Goal: Communication & Community: Share content

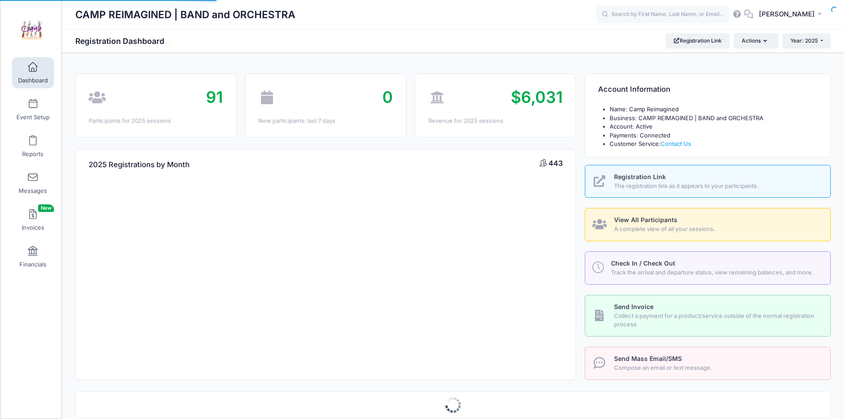
select select
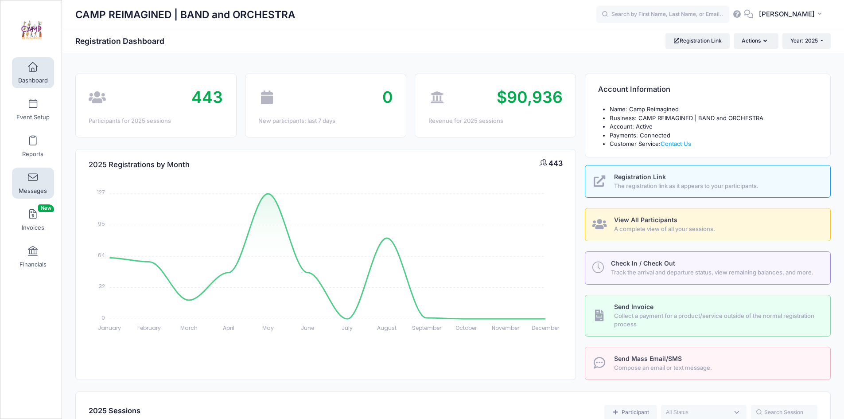
click at [33, 182] on span at bounding box center [33, 178] width 0 height 10
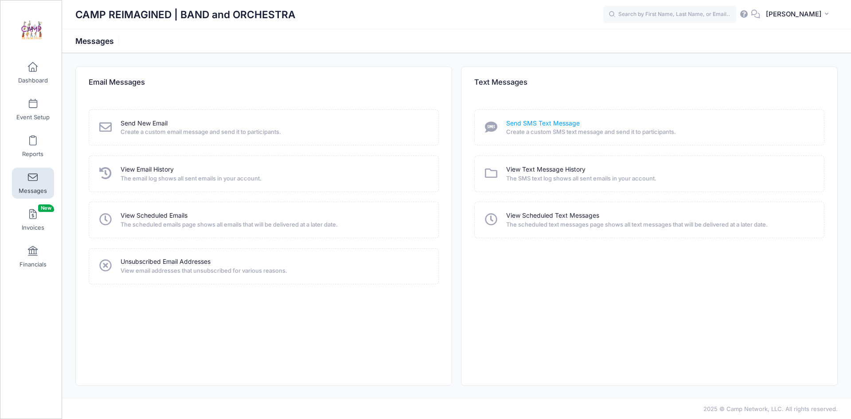
click at [529, 123] on link "Send SMS Text Message" at bounding box center [543, 123] width 74 height 9
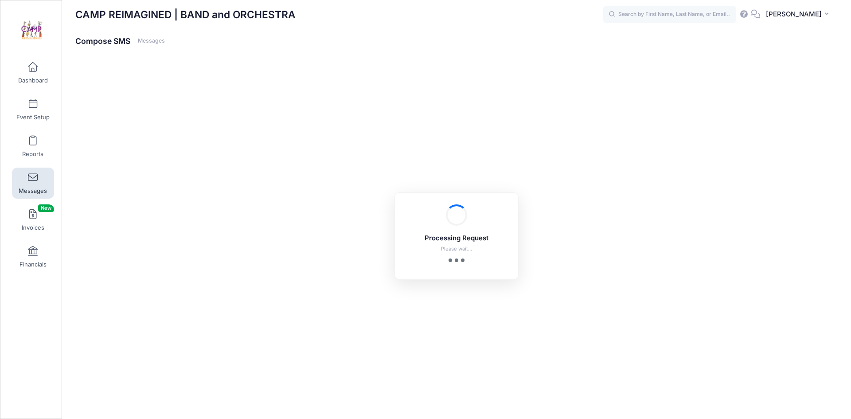
select select "2025"
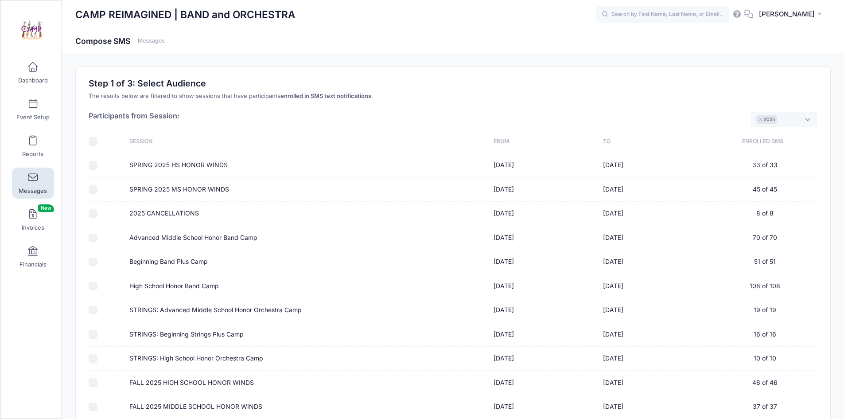
scroll to position [89, 0]
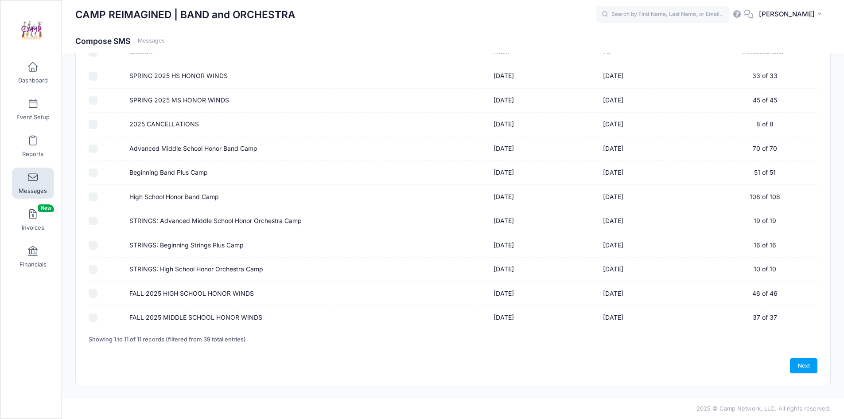
click at [92, 295] on input "FALL 2025 HIGH SCHOOL HONOR WINDS" at bounding box center [93, 293] width 9 height 9
checkbox input "true"
click at [800, 366] on link "Next" at bounding box center [803, 365] width 27 height 15
select select "50"
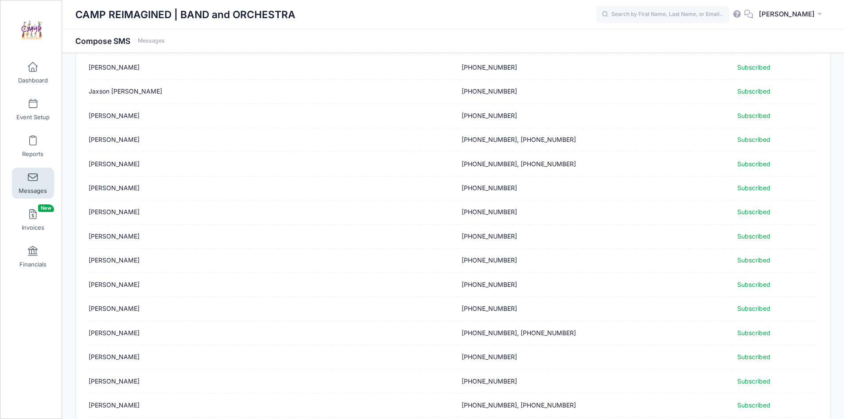
scroll to position [921, 0]
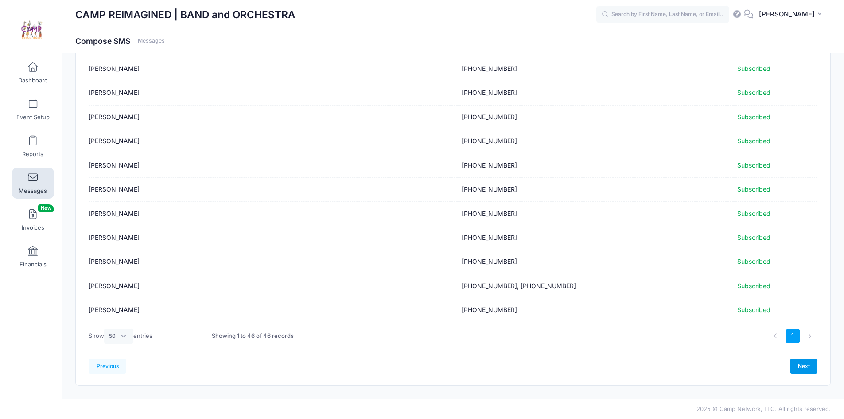
click at [800, 368] on link "Next" at bounding box center [803, 366] width 27 height 15
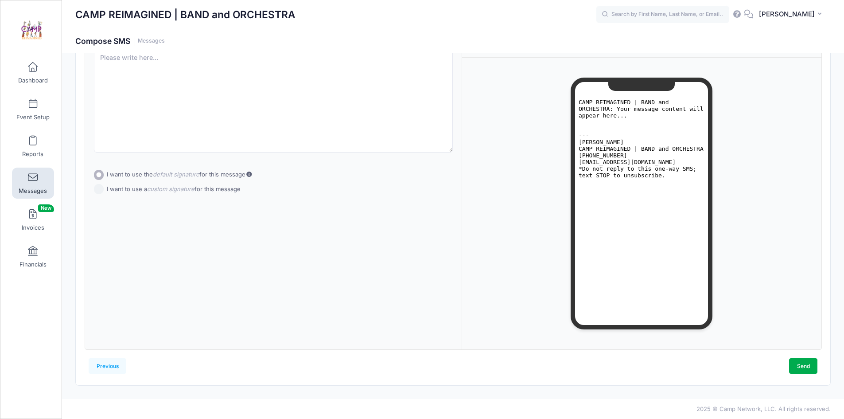
scroll to position [0, 0]
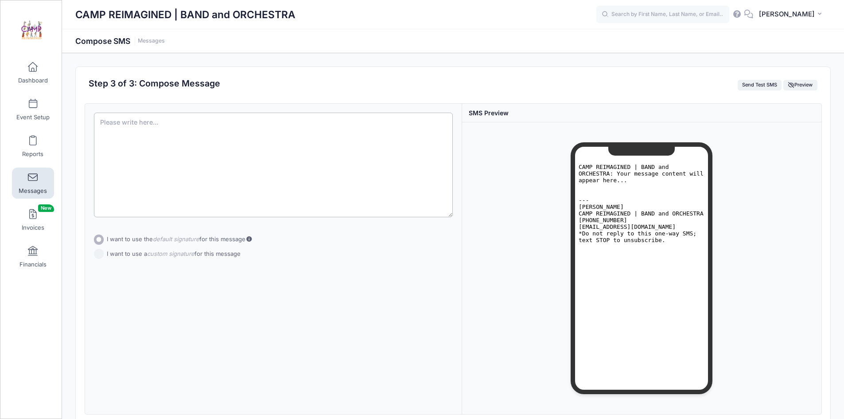
click at [218, 137] on textarea at bounding box center [273, 165] width 359 height 105
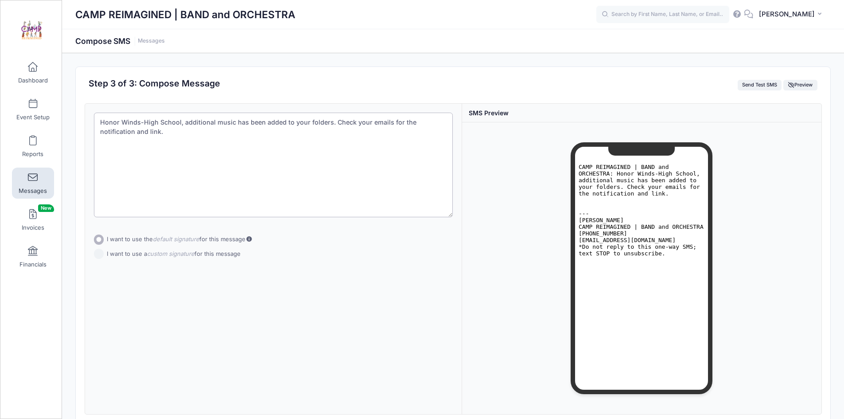
type textarea "Honor Winds-High School, additional music has been added to your folders. Check…"
click at [100, 254] on form "Subject Add CC Add BCC CC ​ BCC ​ Honor Winds-High School, additional music has…" at bounding box center [273, 188] width 359 height 151
click at [99, 245] on input "I want to use a custom signature for this message" at bounding box center [99, 245] width 10 height 10
radio input "true"
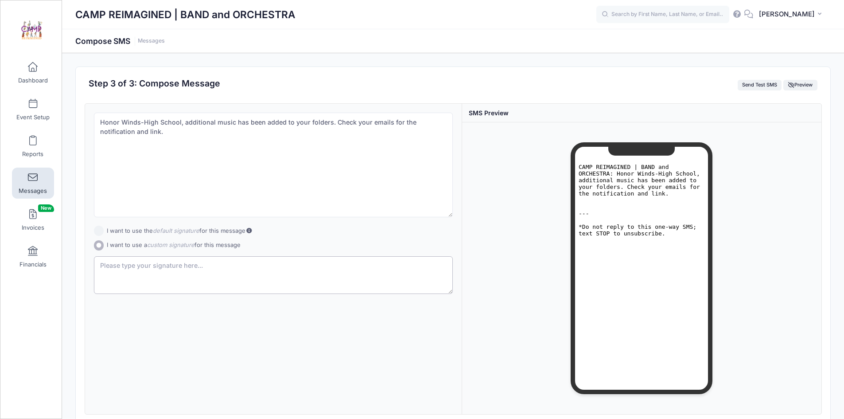
click at [180, 269] on textarea at bounding box center [273, 275] width 359 height 38
type textarea "Making Music Matter Foundation"
click at [384, 341] on div "Subject Add CC Add BCC CC ​ BCC ​ Honor Winds-High School, additional music has…" at bounding box center [274, 259] width 378 height 310
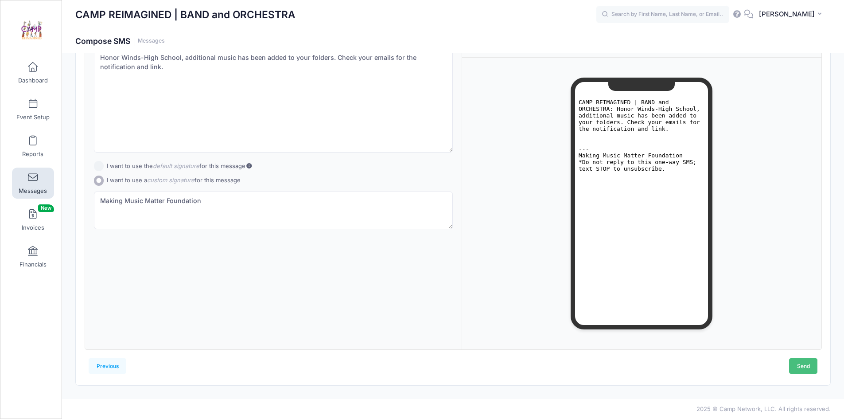
click at [802, 368] on link "Send" at bounding box center [803, 365] width 28 height 15
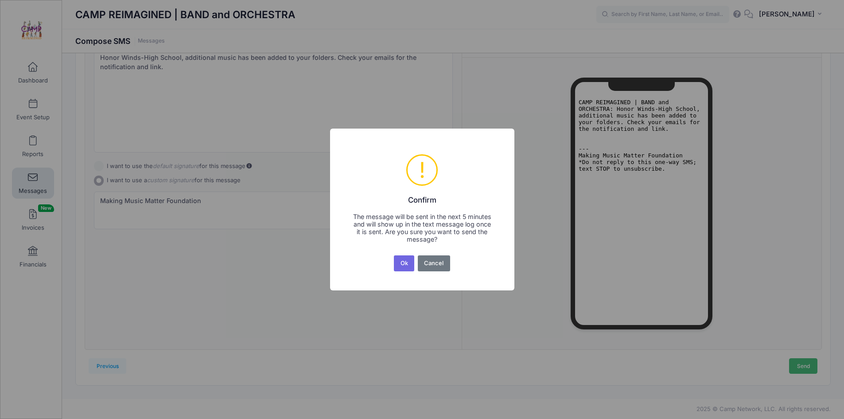
scroll to position [0, 0]
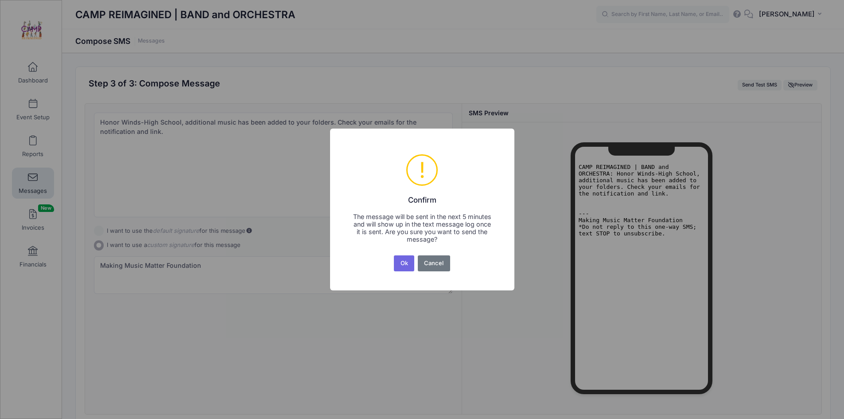
click at [403, 263] on button "Ok" at bounding box center [404, 263] width 20 height 16
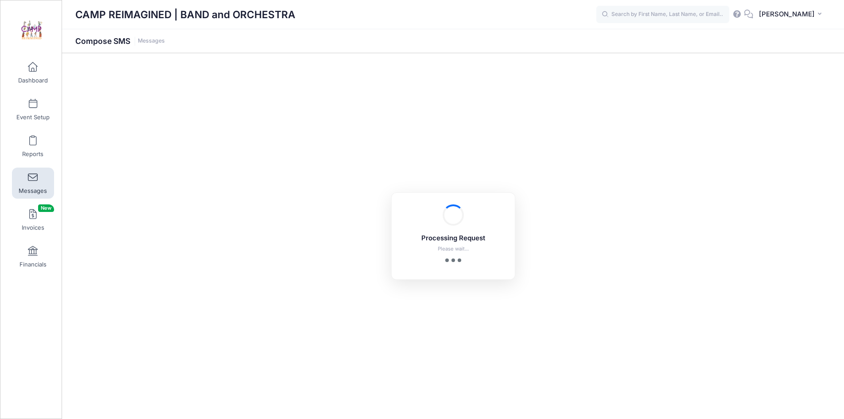
scroll to position [65, 0]
